Goal: Complete application form

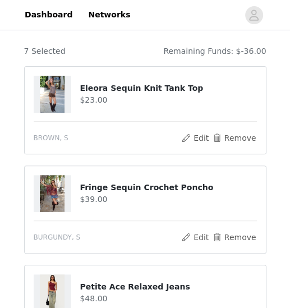
scroll to position [90, 0]
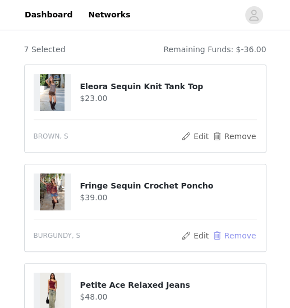
click at [233, 229] on button "Remove" at bounding box center [233, 235] width 45 height 13
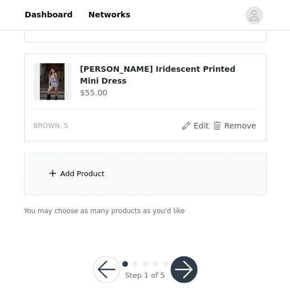
scroll to position [597, 0]
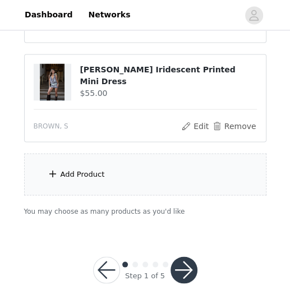
click at [184, 260] on button "button" at bounding box center [183, 269] width 27 height 27
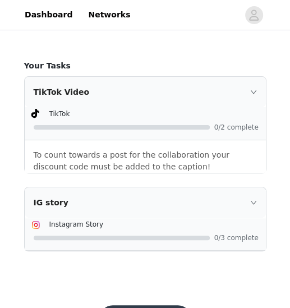
scroll to position [1457, 0]
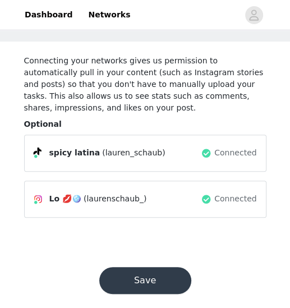
click at [152, 267] on button "Save" at bounding box center [145, 280] width 92 height 27
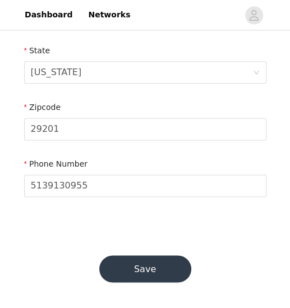
scroll to position [455, 0]
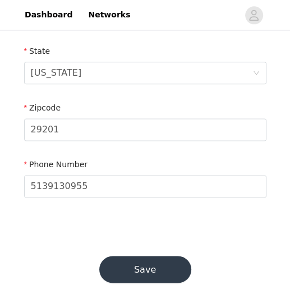
click at [146, 269] on button "Save" at bounding box center [145, 269] width 92 height 27
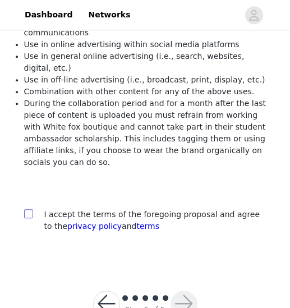
scroll to position [208, 0]
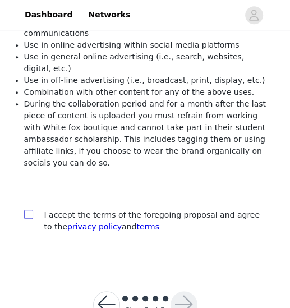
click at [30, 210] on input "checkbox" at bounding box center [28, 214] width 8 height 8
checkbox input "true"
click at [179, 291] on button "button" at bounding box center [183, 304] width 27 height 27
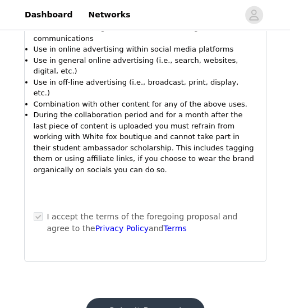
scroll to position [1124, 0]
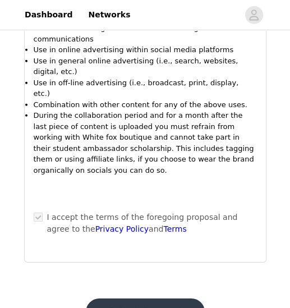
click at [159, 298] on button "Submit Proposal" at bounding box center [145, 311] width 119 height 27
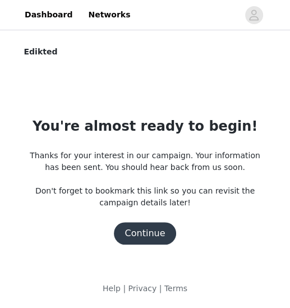
scroll to position [0, 0]
click at [143, 238] on button "Continue" at bounding box center [145, 233] width 63 height 22
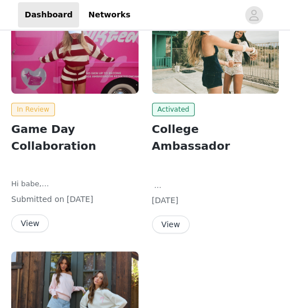
scroll to position [99, 0]
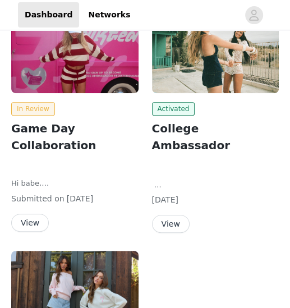
click at [166, 215] on button "View" at bounding box center [171, 224] width 38 height 18
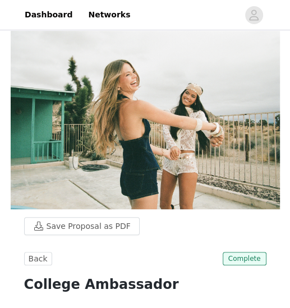
scroll to position [206, 0]
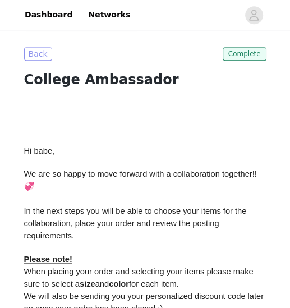
click at [38, 61] on button "Back" at bounding box center [38, 53] width 28 height 13
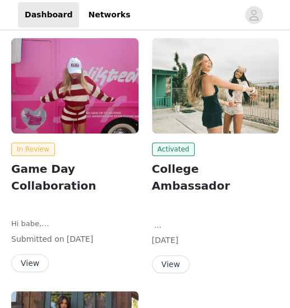
scroll to position [58, 0]
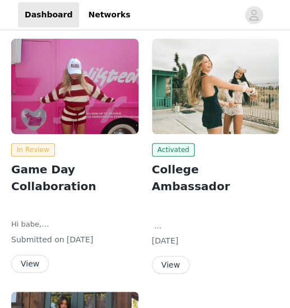
click at [43, 254] on button "View" at bounding box center [30, 263] width 38 height 18
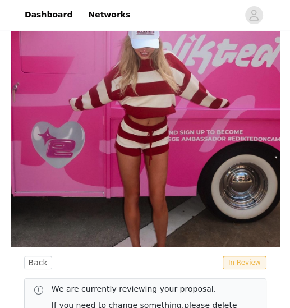
scroll to position [136, 0]
